Goal: Information Seeking & Learning: Find specific fact

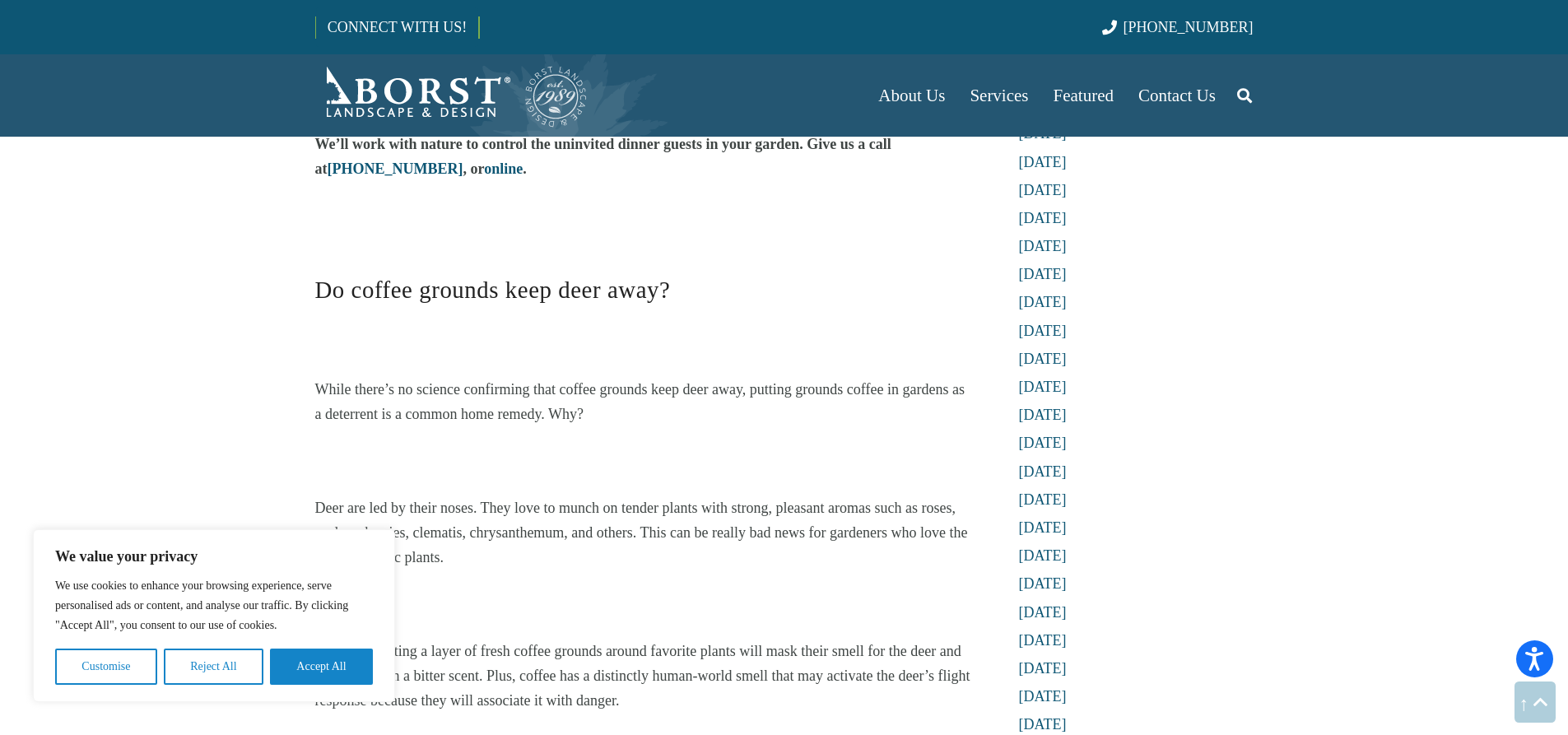
scroll to position [1482, 0]
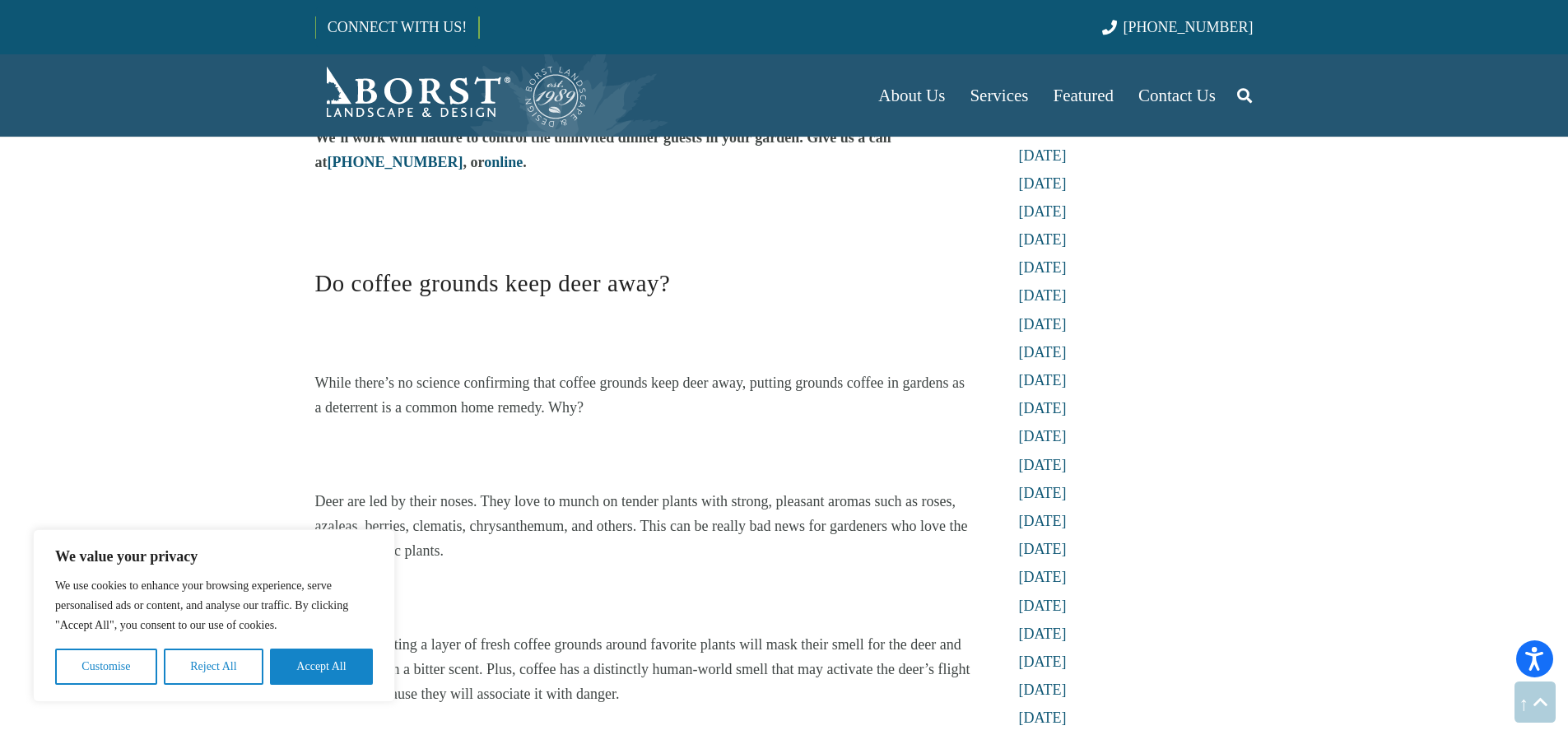
drag, startPoint x: 326, startPoint y: 357, endPoint x: 656, endPoint y: 536, distance: 375.4
click at [656, 536] on div "Do Coffee Grounds Keep Deer Away? Home Remedies for Deer Control [DATE] Do Coff…" at bounding box center [643, 378] width 701 height 3388
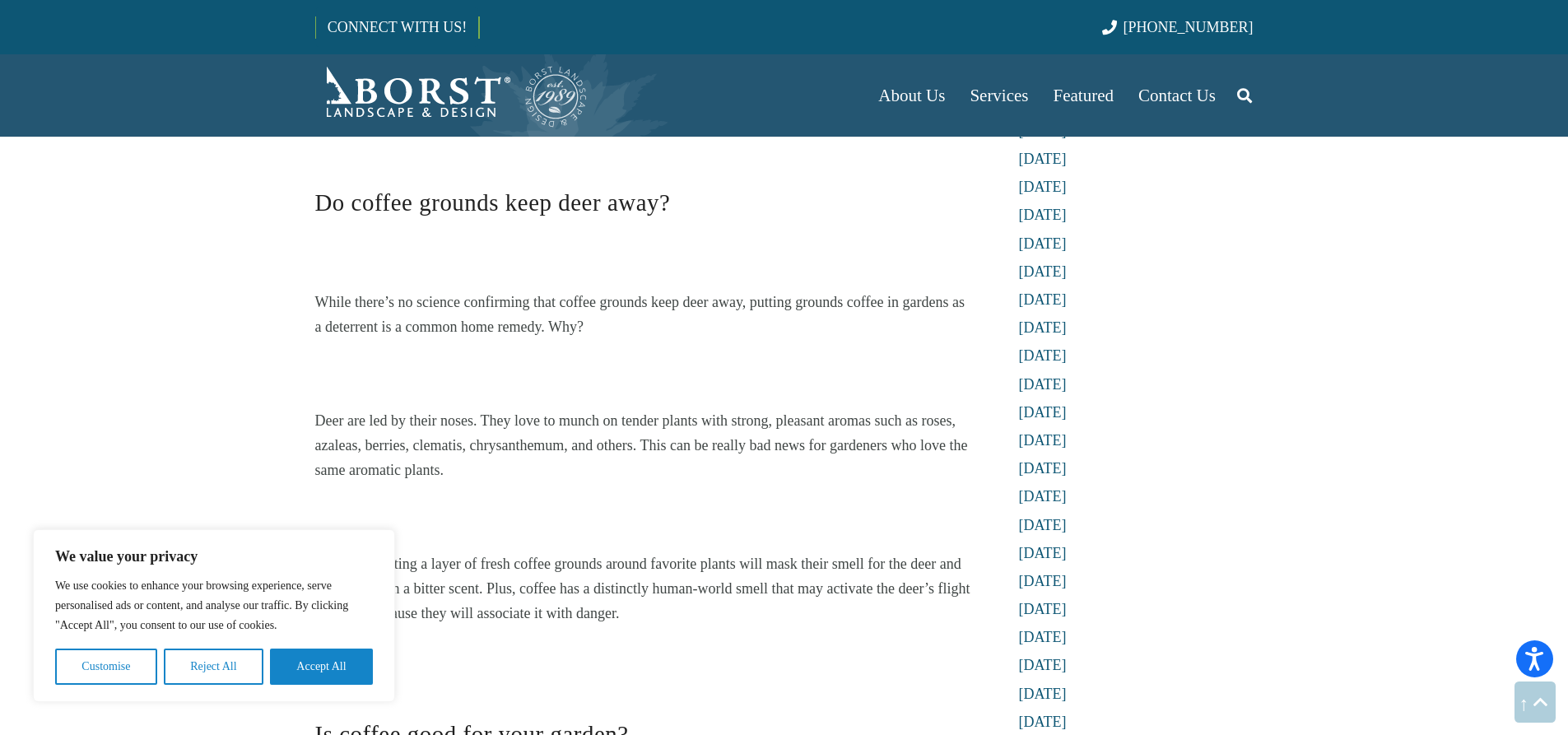
scroll to position [1729, 0]
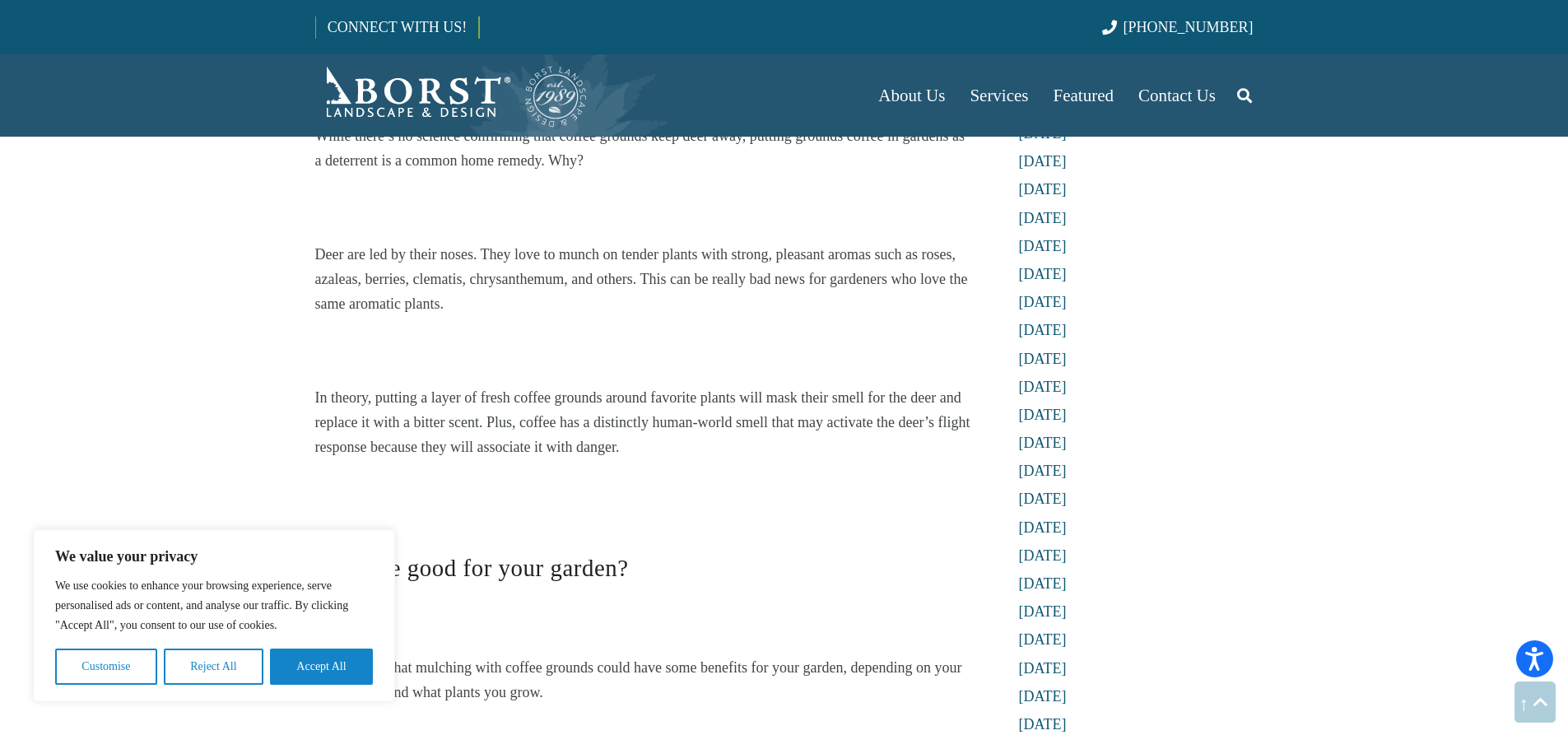
click at [642, 438] on div "Do Coffee Grounds Keep Deer Away? We Consider Why it Might Work – And Look at T…" at bounding box center [643, 277] width 657 height 3093
drag, startPoint x: 705, startPoint y: 426, endPoint x: 550, endPoint y: 215, distance: 261.8
click at [550, 215] on div "Do Coffee Grounds Keep Deer Away? We Consider Why it Might Work – And Look at T…" at bounding box center [643, 277] width 657 height 3093
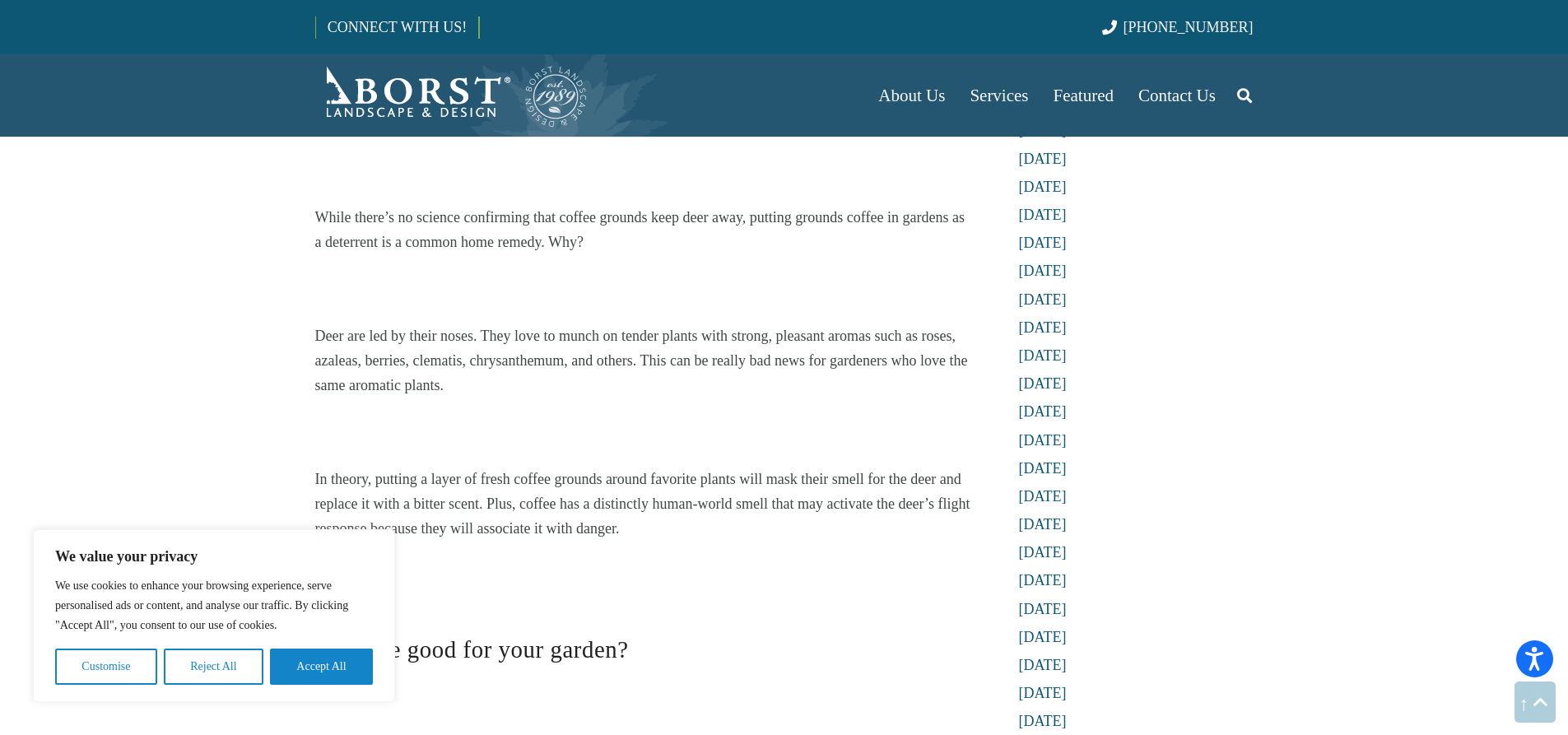
scroll to position [1647, 0]
click at [320, 210] on span "While there’s no science confirming that coffee grounds keep deer away, putting…" at bounding box center [639, 231] width 649 height 41
drag, startPoint x: 312, startPoint y: 188, endPoint x: 596, endPoint y: 447, distance: 384.4
click at [653, 515] on div "Do Coffee Grounds Keep Deer Away? Home Remedies for Deer Control [DATE] Do Coff…" at bounding box center [643, 214] width 701 height 3388
drag, startPoint x: 566, startPoint y: 379, endPoint x: 394, endPoint y: 336, distance: 177.3
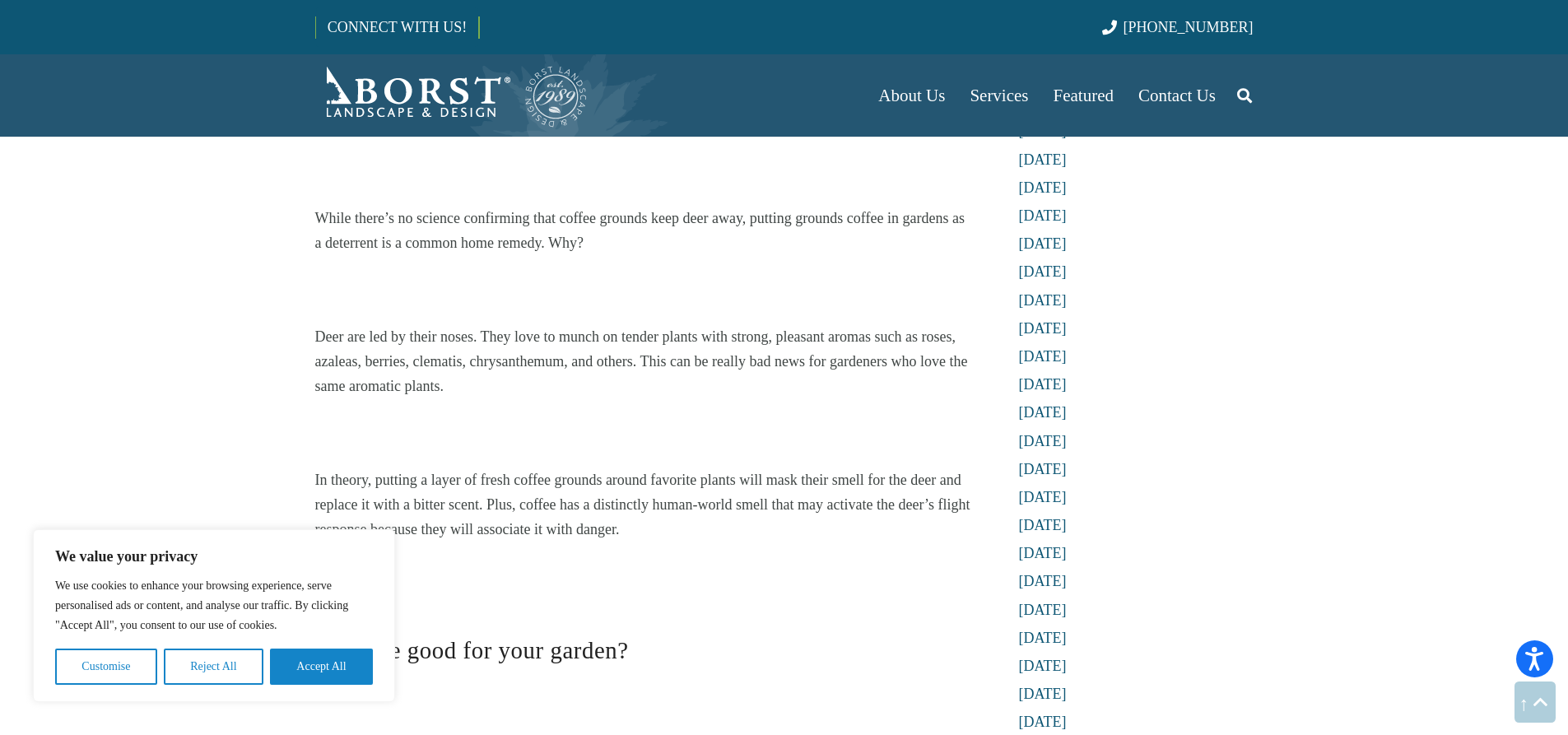
click at [401, 339] on span "Deer are led by their noses. They love to munch on tender plants with strong, p…" at bounding box center [641, 362] width 653 height 66
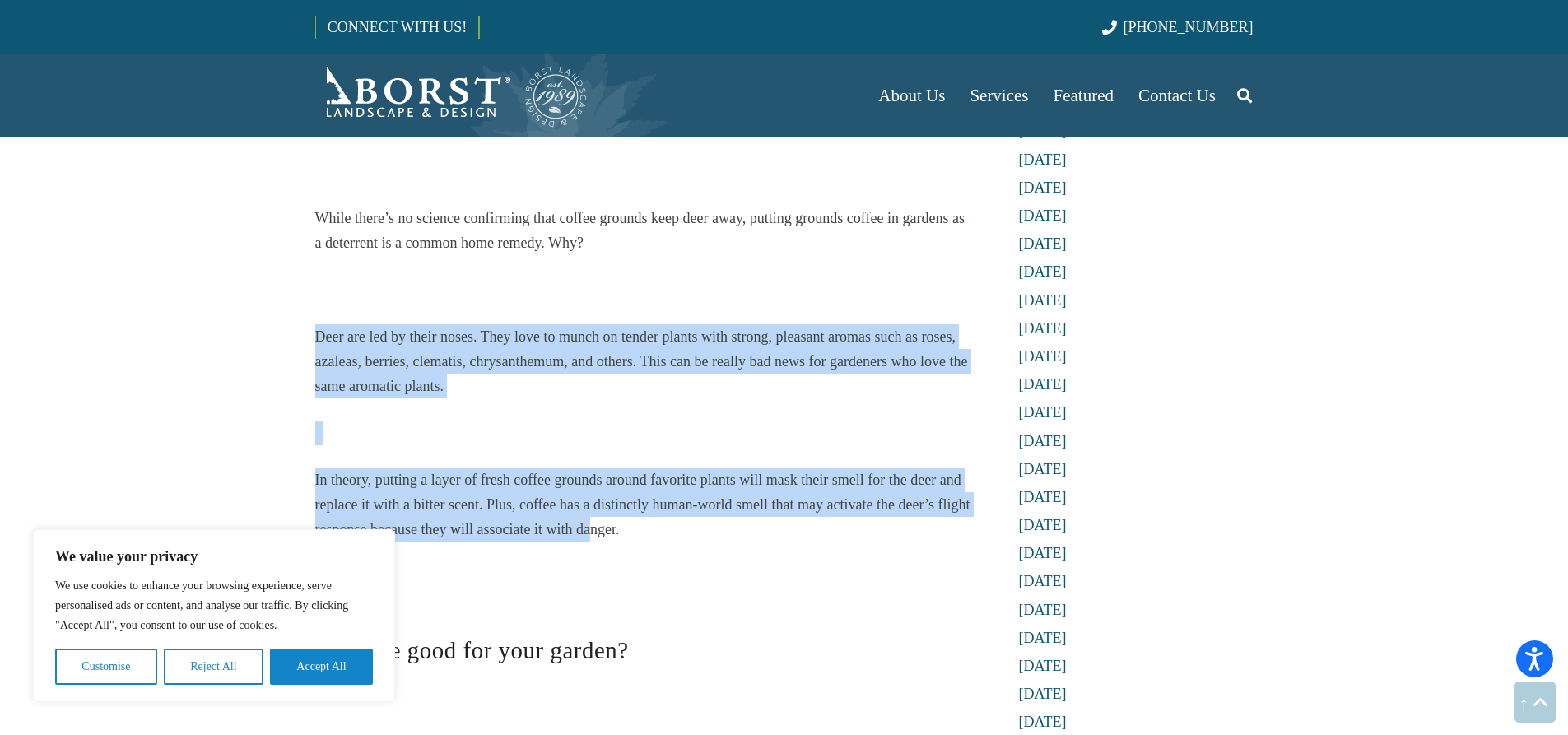
drag, startPoint x: 314, startPoint y: 314, endPoint x: 588, endPoint y: 497, distance: 329.5
click at [588, 497] on div "Do Coffee Grounds Keep Deer Away? We Consider Why it Might Work – And Look at T…" at bounding box center [643, 359] width 657 height 3093
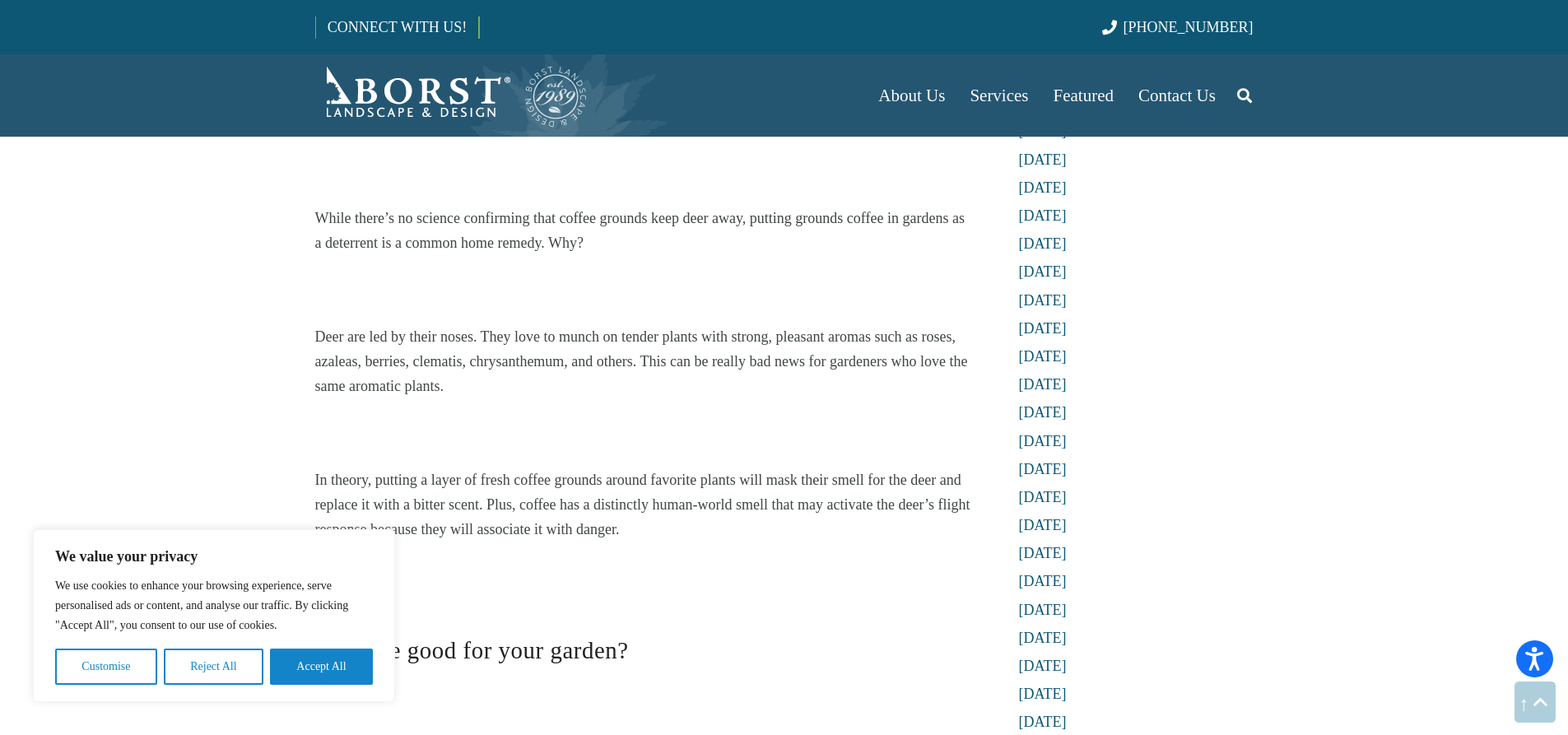
click at [484, 205] on p "While there’s no science confirming that coffee grounds keep deer away, putting…" at bounding box center [643, 230] width 657 height 49
drag, startPoint x: 448, startPoint y: 192, endPoint x: 502, endPoint y: 355, distance: 171.7
click at [502, 355] on div "Do Coffee Grounds Keep Deer Away? We Consider Why it Might Work – And Look at T…" at bounding box center [643, 359] width 657 height 3093
drag, startPoint x: 490, startPoint y: 311, endPoint x: 408, endPoint y: 289, distance: 84.9
click at [410, 292] on div "Do Coffee Grounds Keep Deer Away? We Consider Why it Might Work – And Look at T…" at bounding box center [643, 359] width 657 height 3093
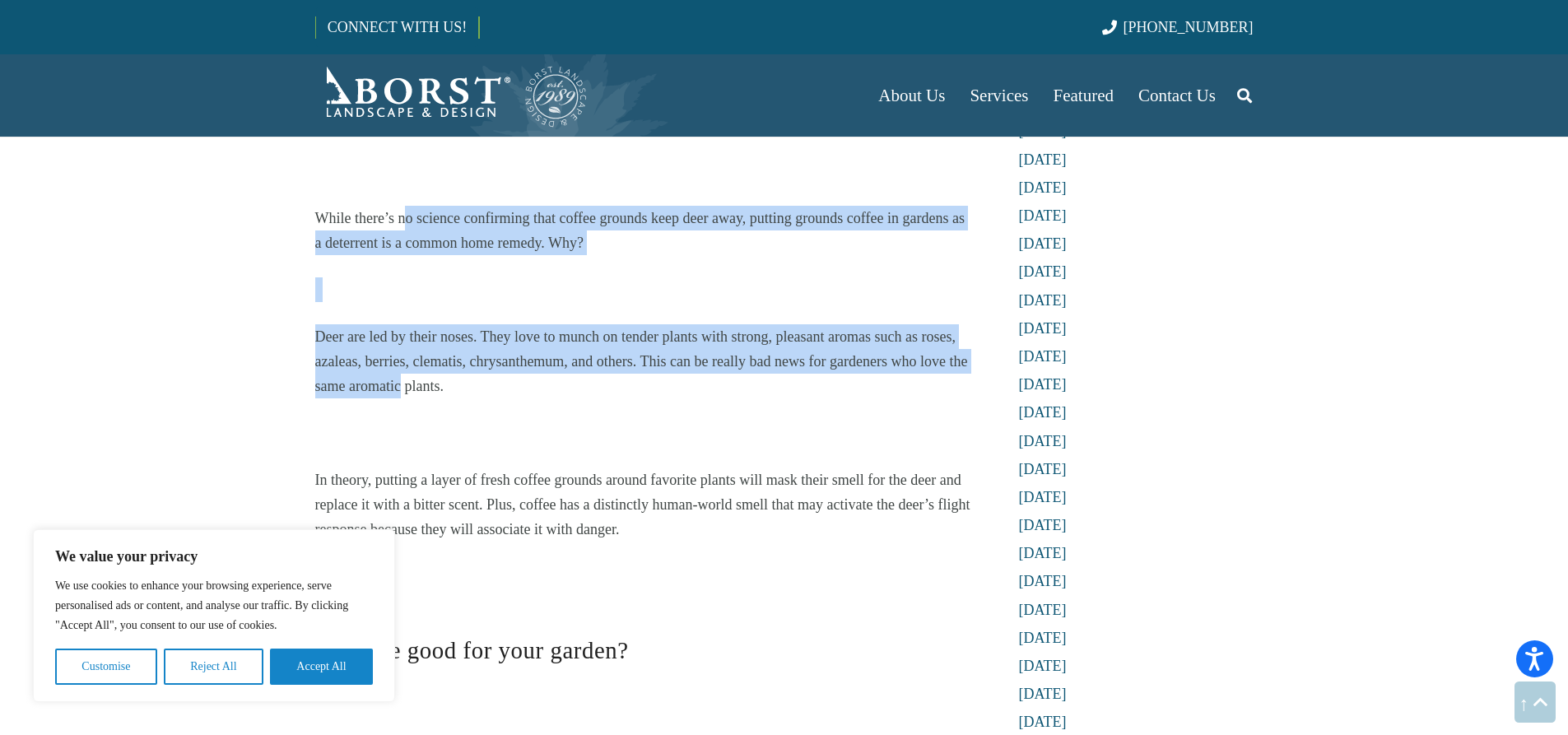
drag, startPoint x: 402, startPoint y: 255, endPoint x: 401, endPoint y: 358, distance: 103.0
click at [401, 358] on div "Do Coffee Grounds Keep Deer Away? We Consider Why it Might Work – And Look at T…" at bounding box center [643, 359] width 657 height 3093
